Goal: Find contact information: Find contact information

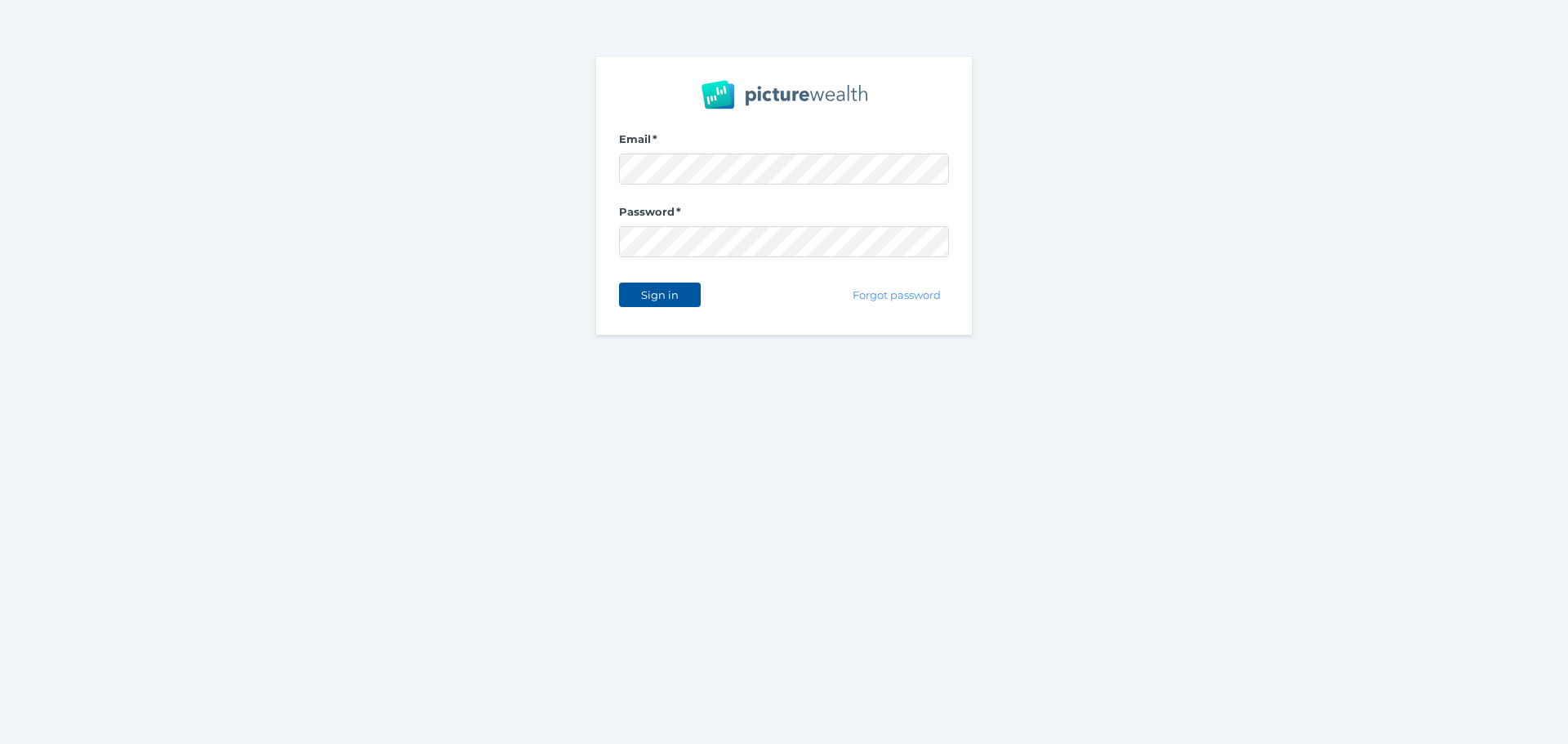
click at [661, 297] on span "Sign in" at bounding box center [659, 295] width 51 height 13
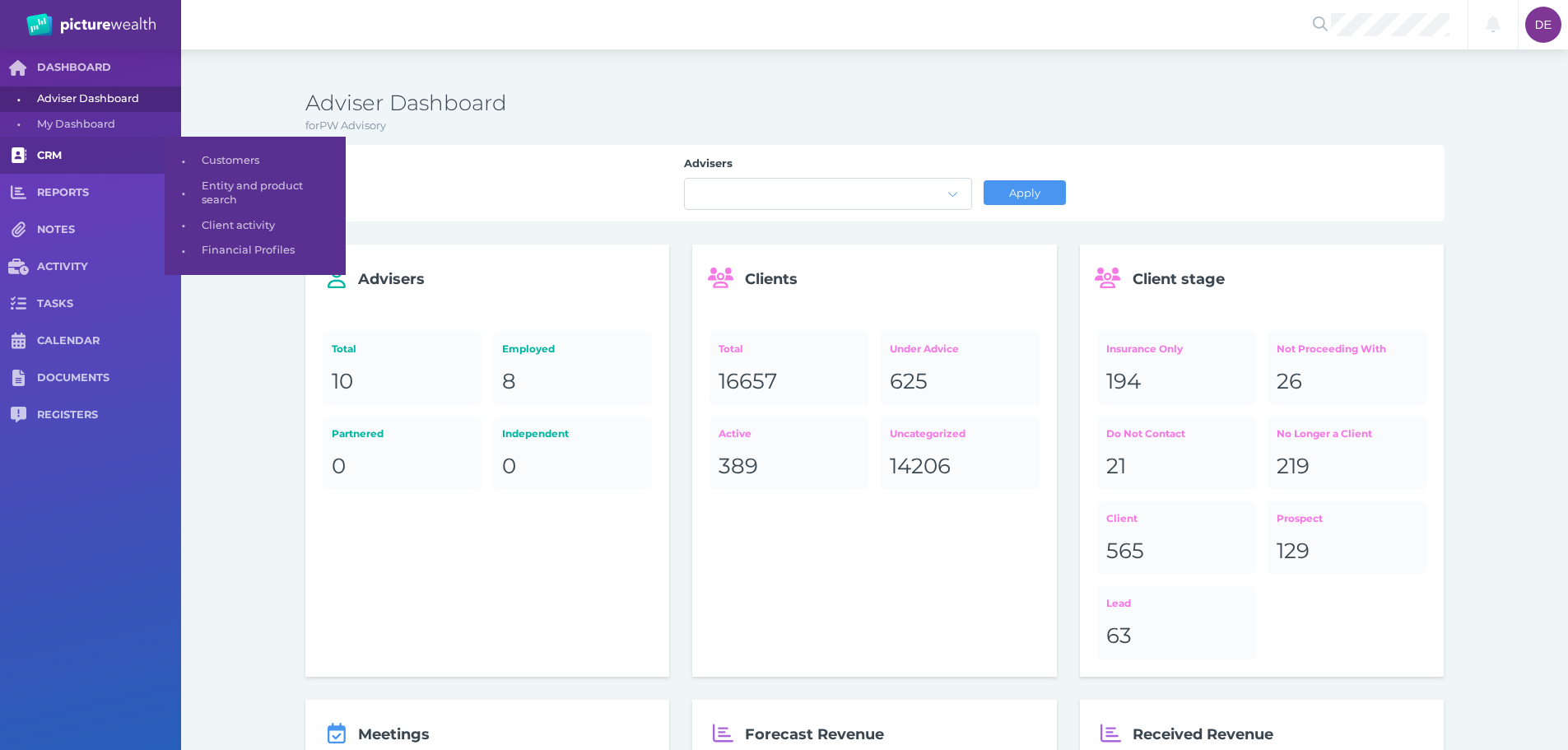
click at [118, 162] on span "CRM" at bounding box center [109, 156] width 144 height 14
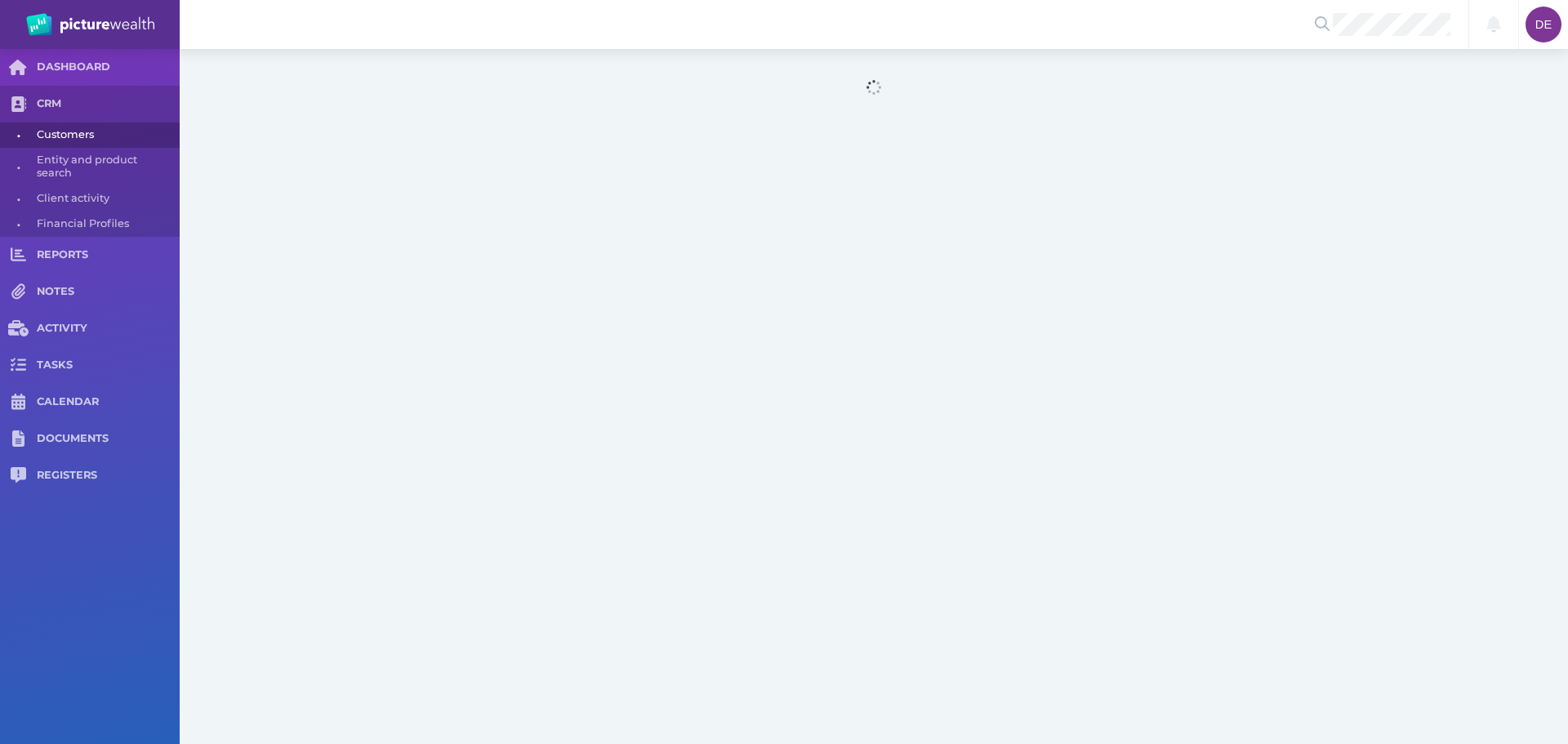
select select "25"
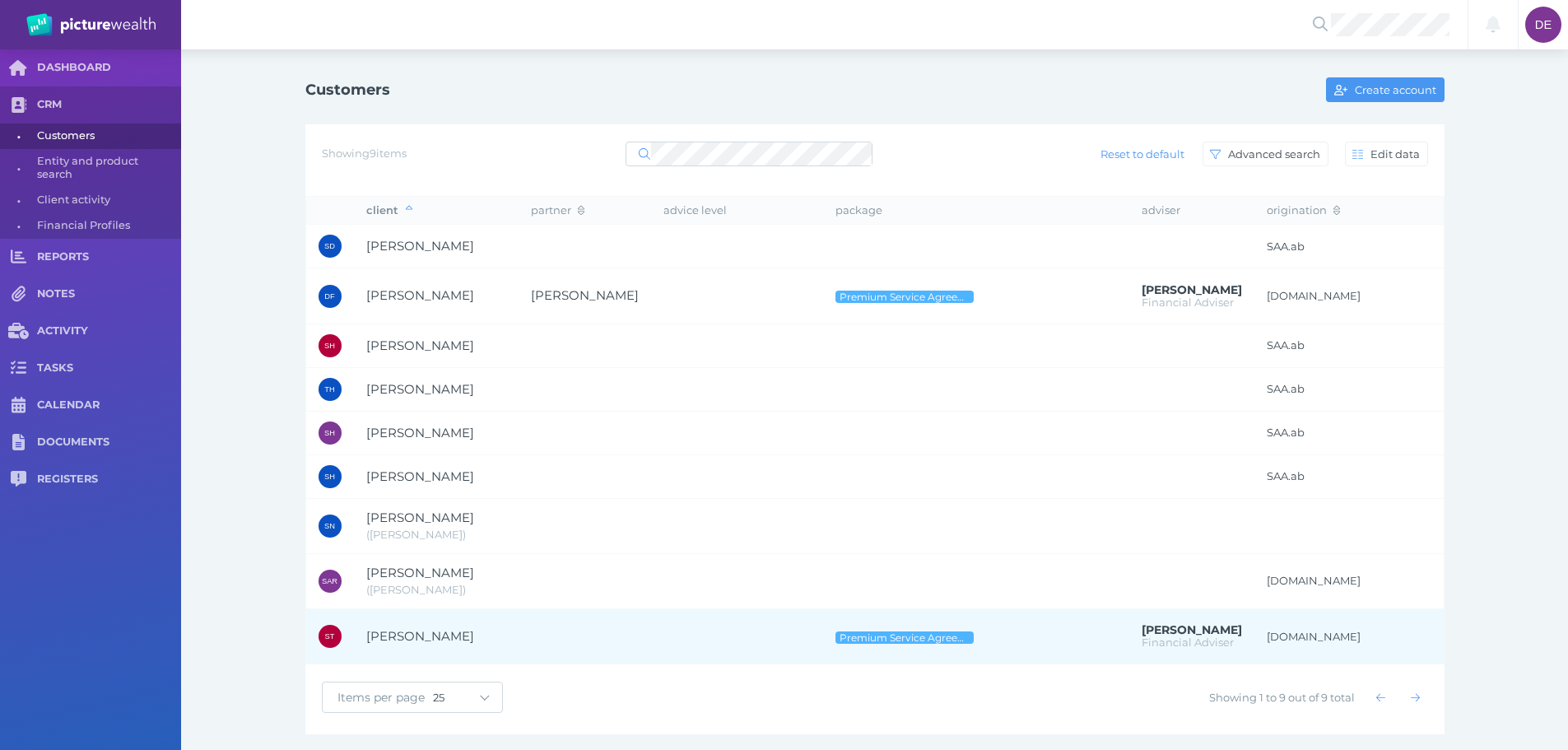
click at [532, 626] on td at bounding box center [585, 636] width 133 height 56
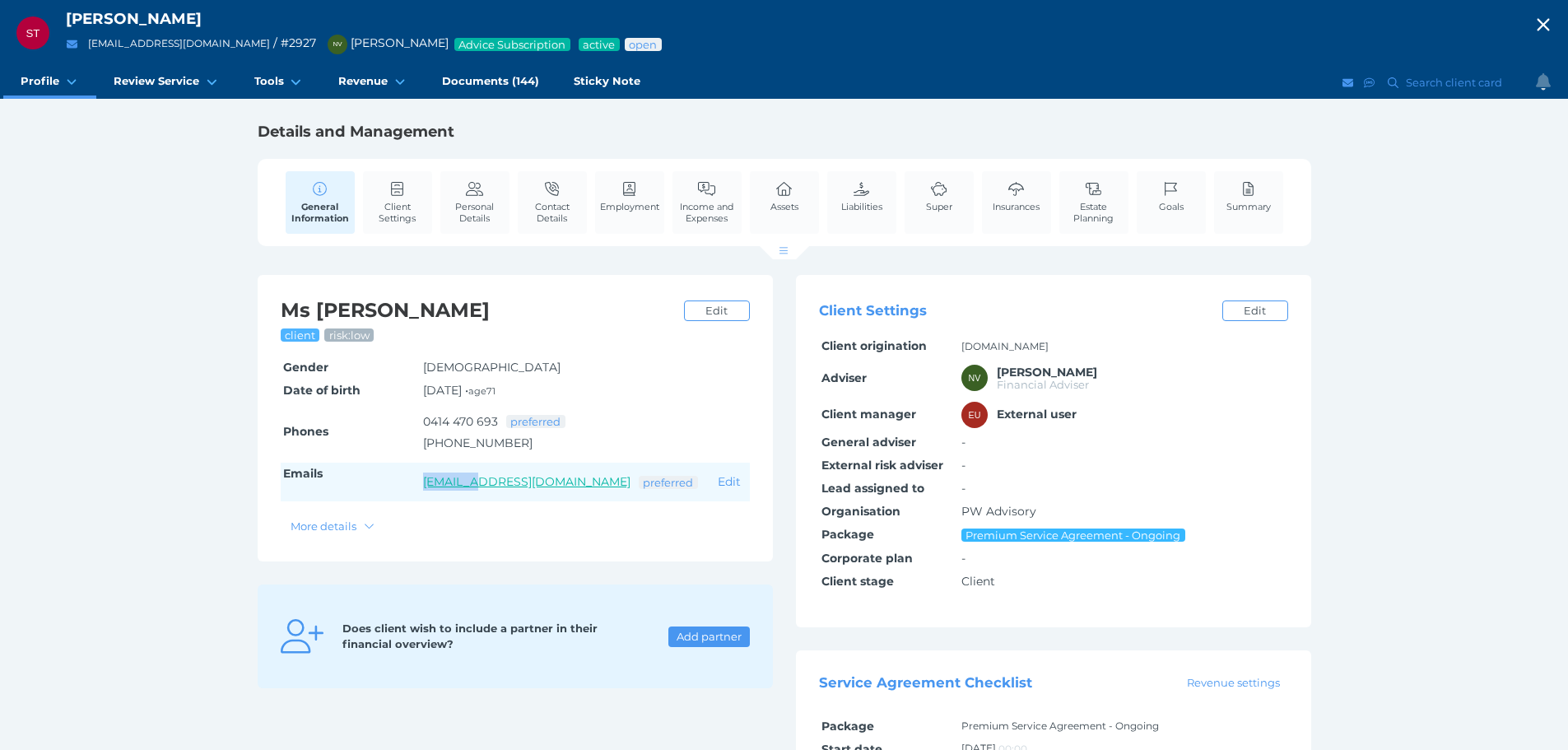
drag, startPoint x: 389, startPoint y: 486, endPoint x: 480, endPoint y: 488, distance: 91.0
click at [480, 488] on tr "Emails [EMAIL_ADDRESS][DOMAIN_NAME] preferred Edit" at bounding box center [515, 482] width 469 height 39
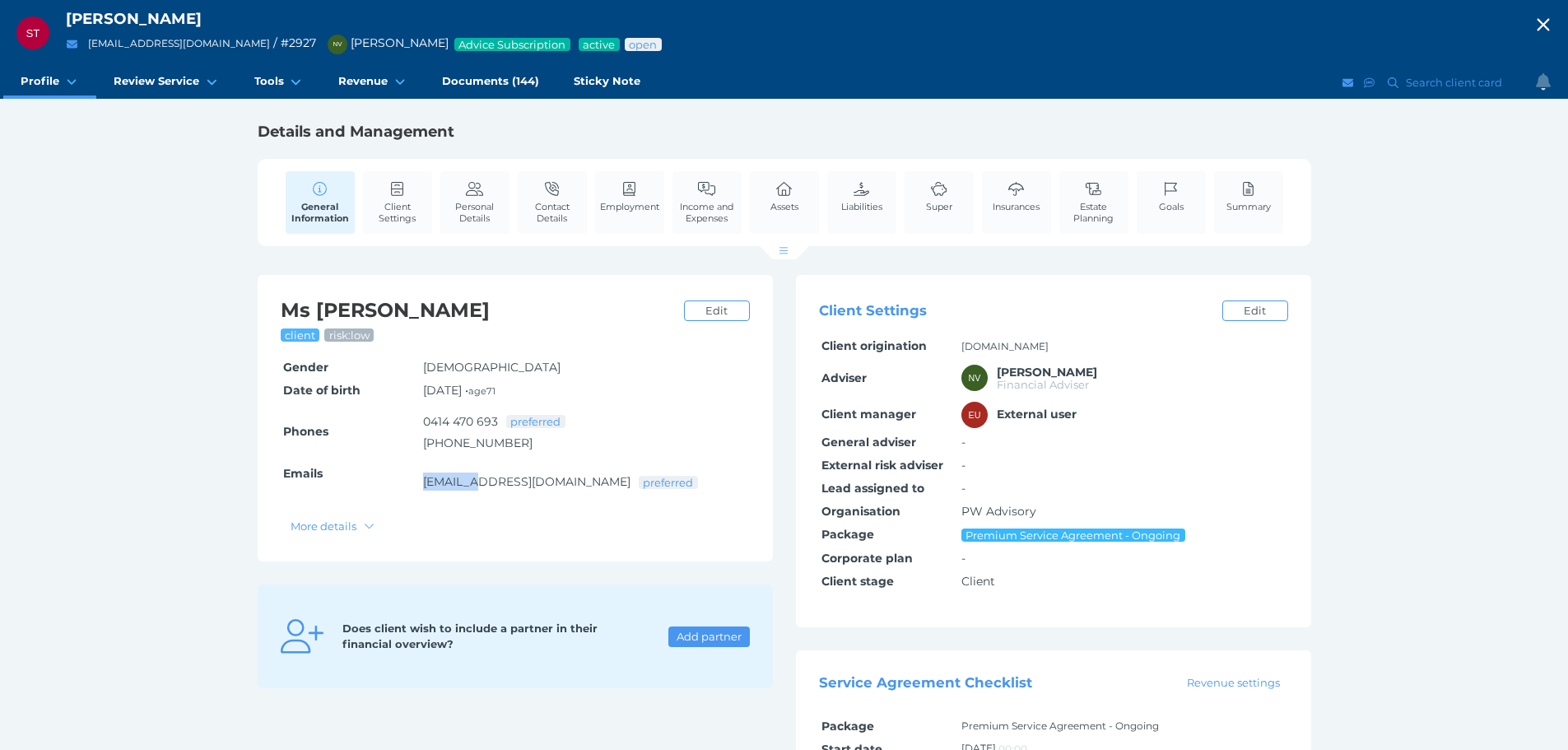
copy tr "tomasses"
click at [528, 529] on div "[PERSON_NAME] client risk: low Edit Gender [DEMOGRAPHIC_DATA] Edit Date of birt…" at bounding box center [515, 419] width 516 height 287
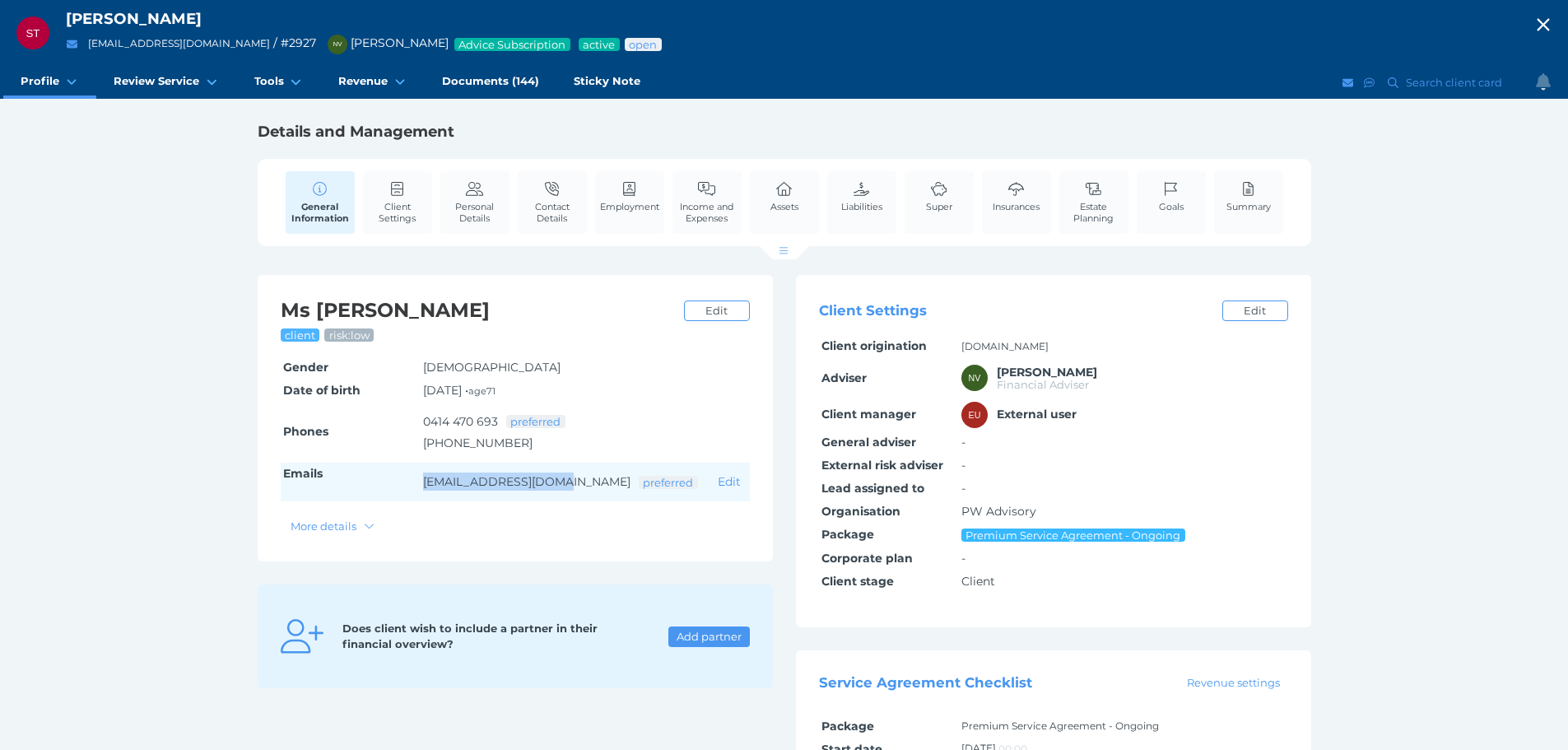
drag, startPoint x: 422, startPoint y: 482, endPoint x: 565, endPoint y: 500, distance: 144.1
click at [565, 500] on td "[EMAIL_ADDRESS][DOMAIN_NAME] preferred" at bounding box center [568, 482] width 295 height 39
copy link "[EMAIL_ADDRESS][DOMAIN_NAME]"
